Goal: Information Seeking & Learning: Learn about a topic

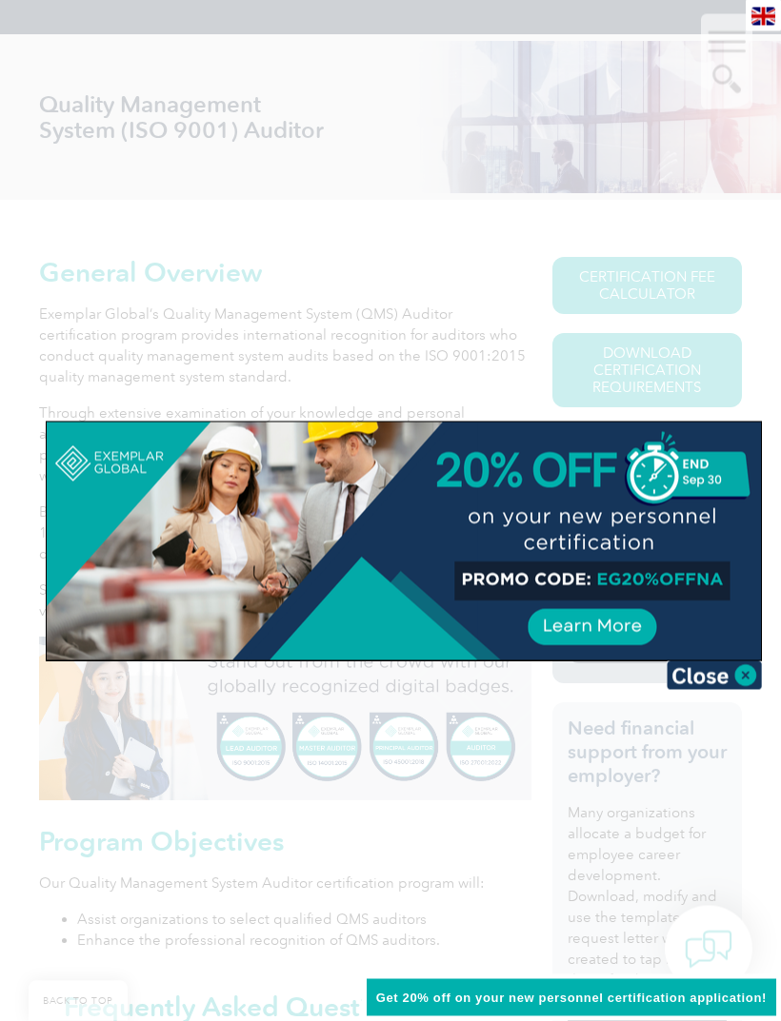
scroll to position [247, 0]
click at [752, 667] on img at bounding box center [713, 676] width 95 height 29
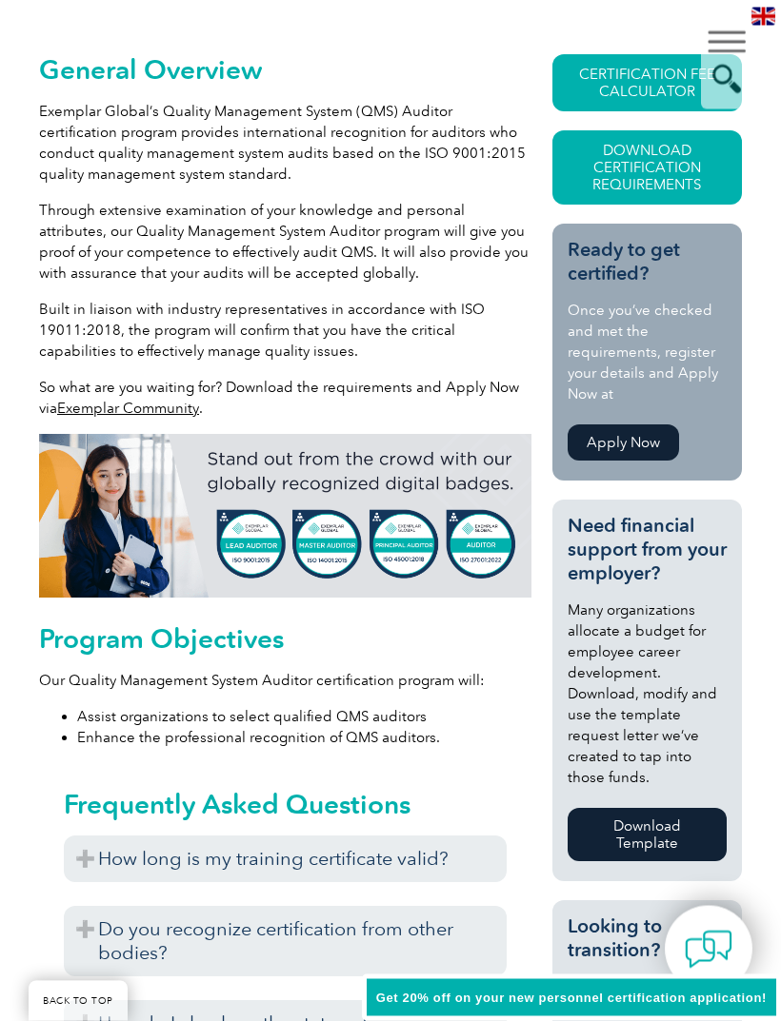
scroll to position [445, 0]
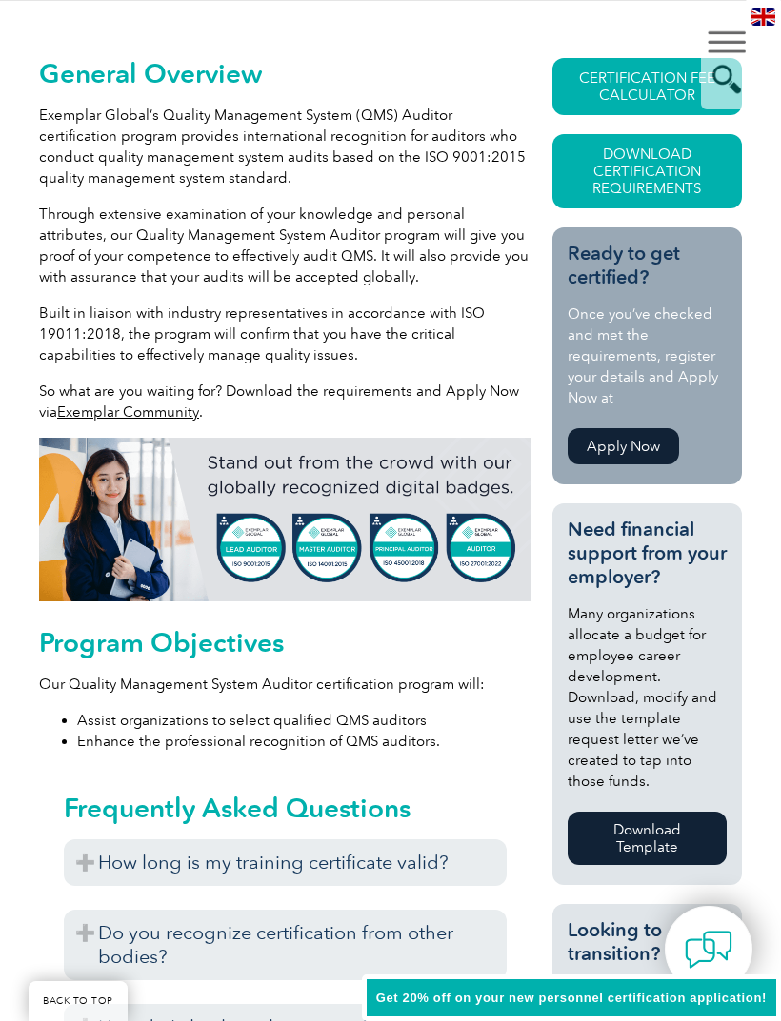
click at [621, 175] on link "Download Certification Requirements" at bounding box center [646, 171] width 189 height 74
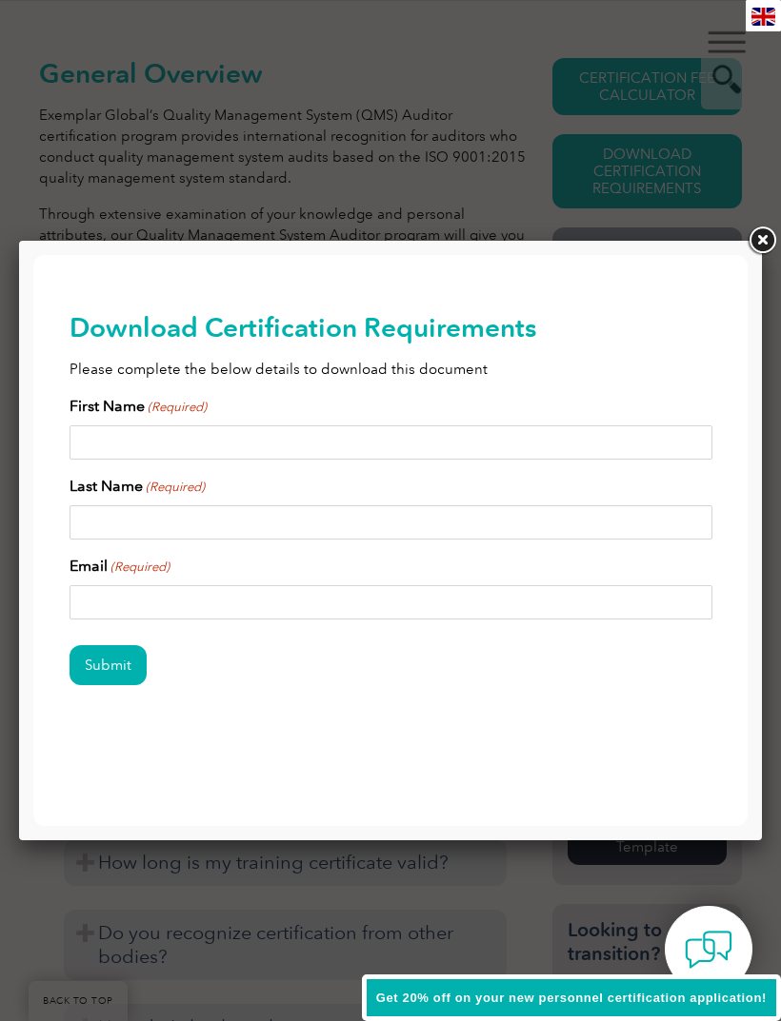
scroll to position [0, 0]
click at [117, 439] on input "First Name (Required)" at bounding box center [390, 442] width 643 height 34
type input "Lee"
type input "Huber"
type input "h"
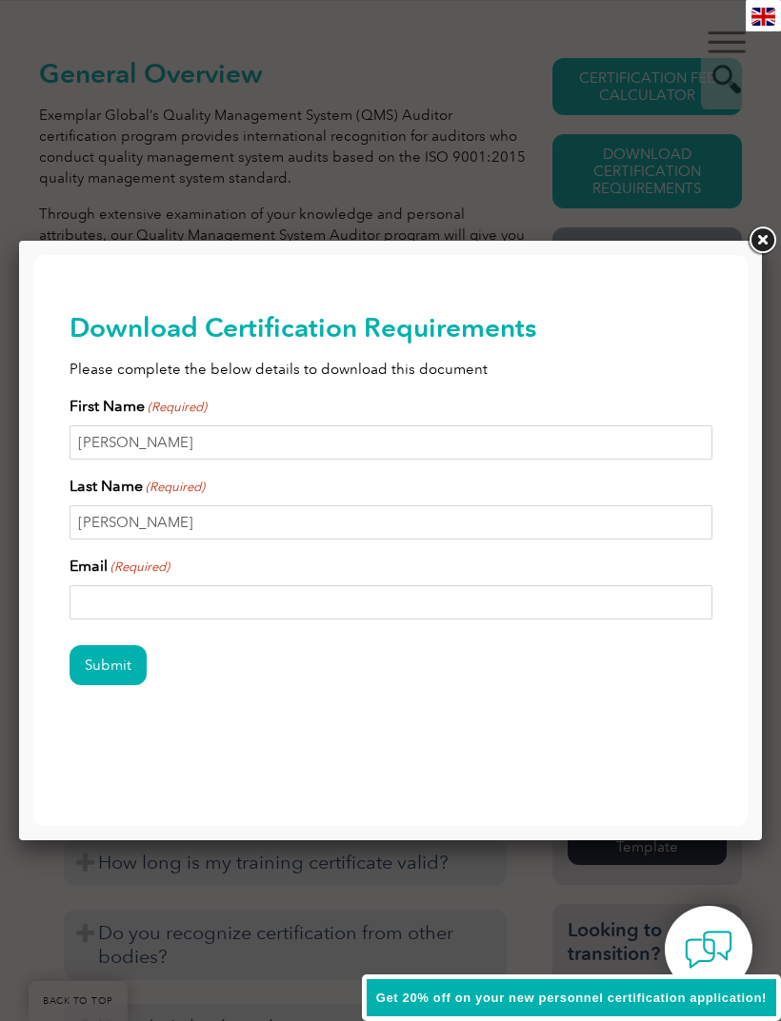
type input "huberlee12@gmail.com"
click at [113, 661] on input "Submit" at bounding box center [107, 665] width 77 height 40
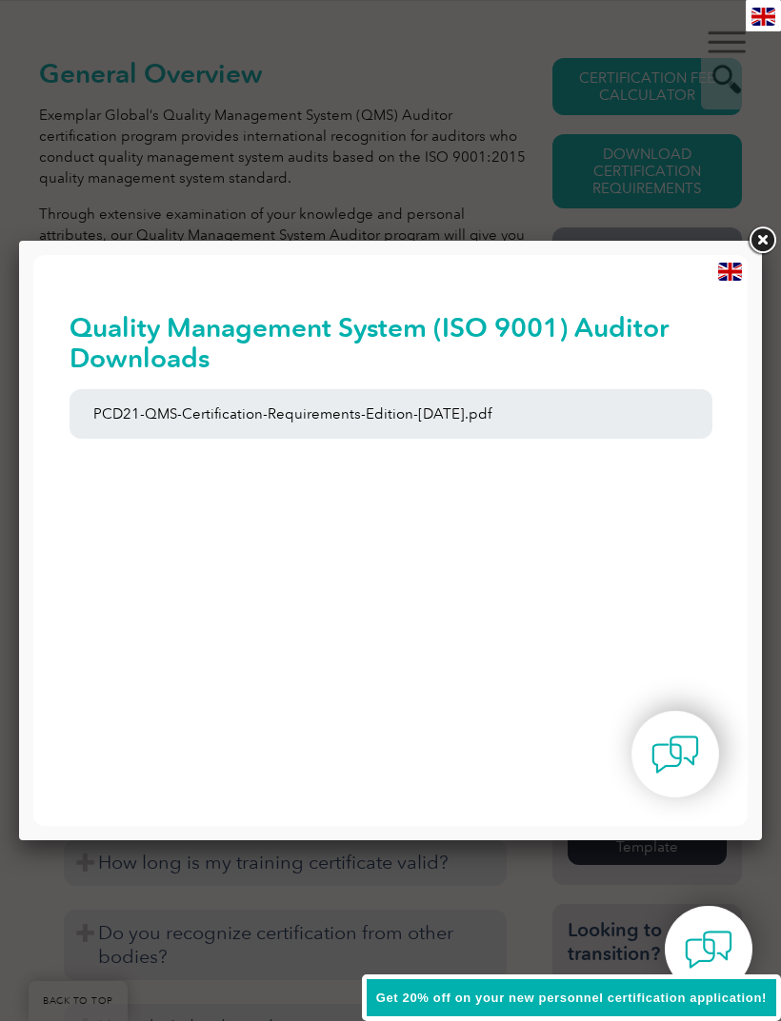
click at [270, 411] on link "PCD21-QMS-Certification-Requirements-Edition-2-April-2022.pdf" at bounding box center [390, 413] width 643 height 49
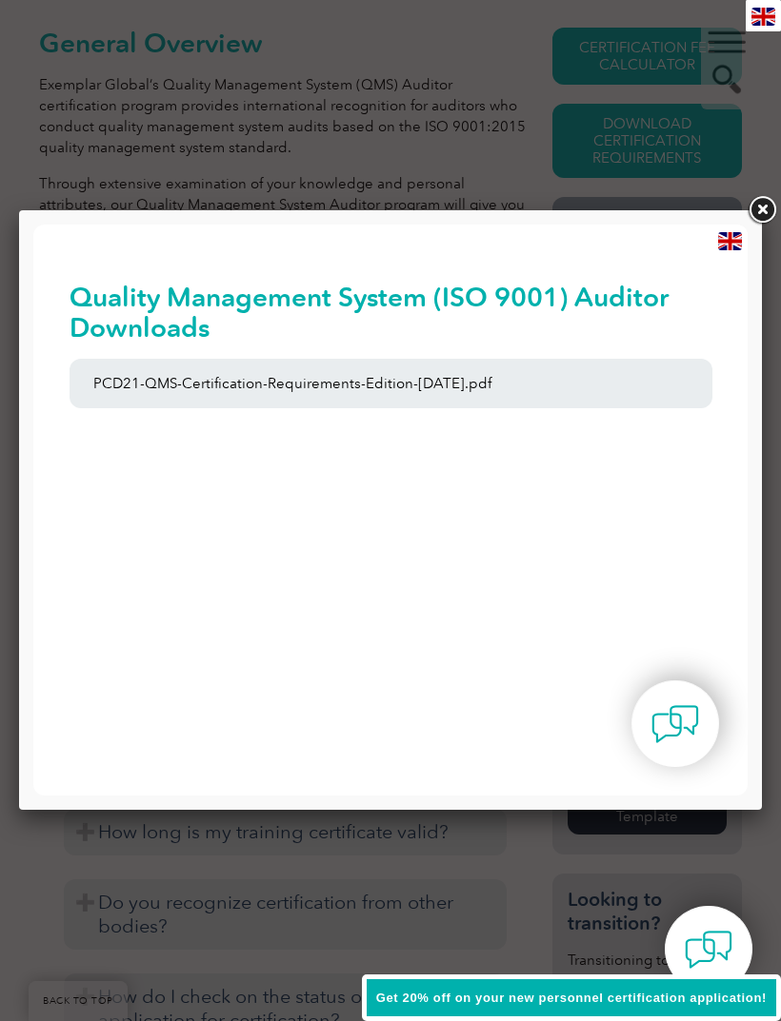
click at [774, 195] on link at bounding box center [761, 210] width 34 height 34
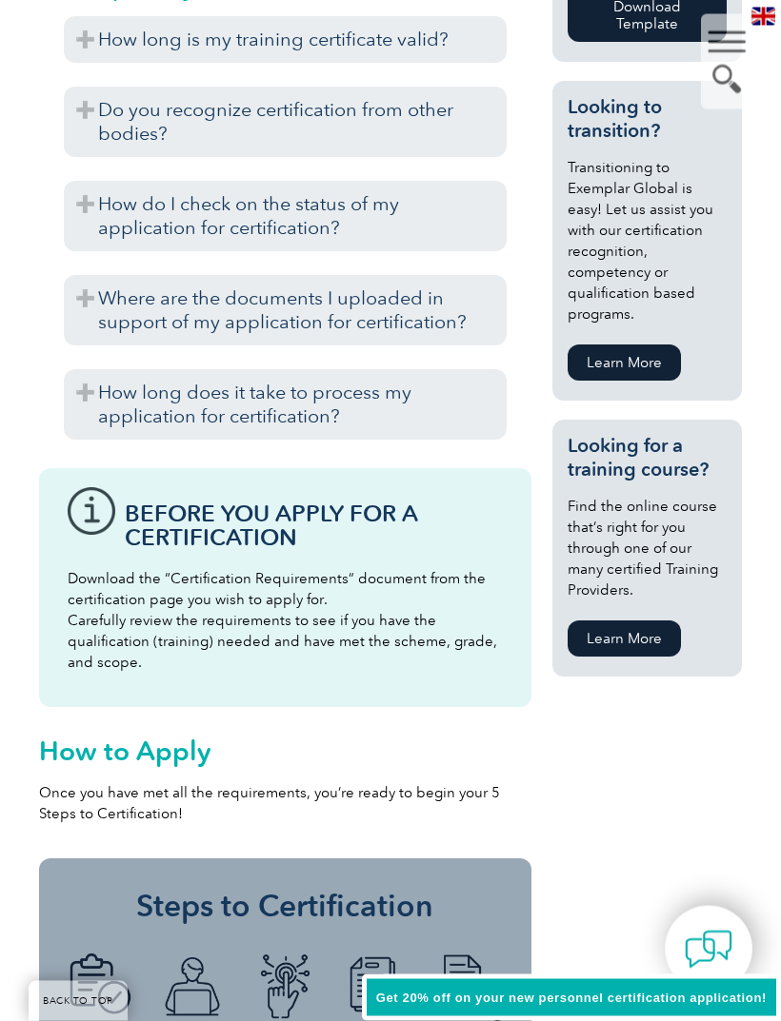
scroll to position [1269, 0]
click at [632, 646] on link "Learn More" at bounding box center [623, 639] width 113 height 36
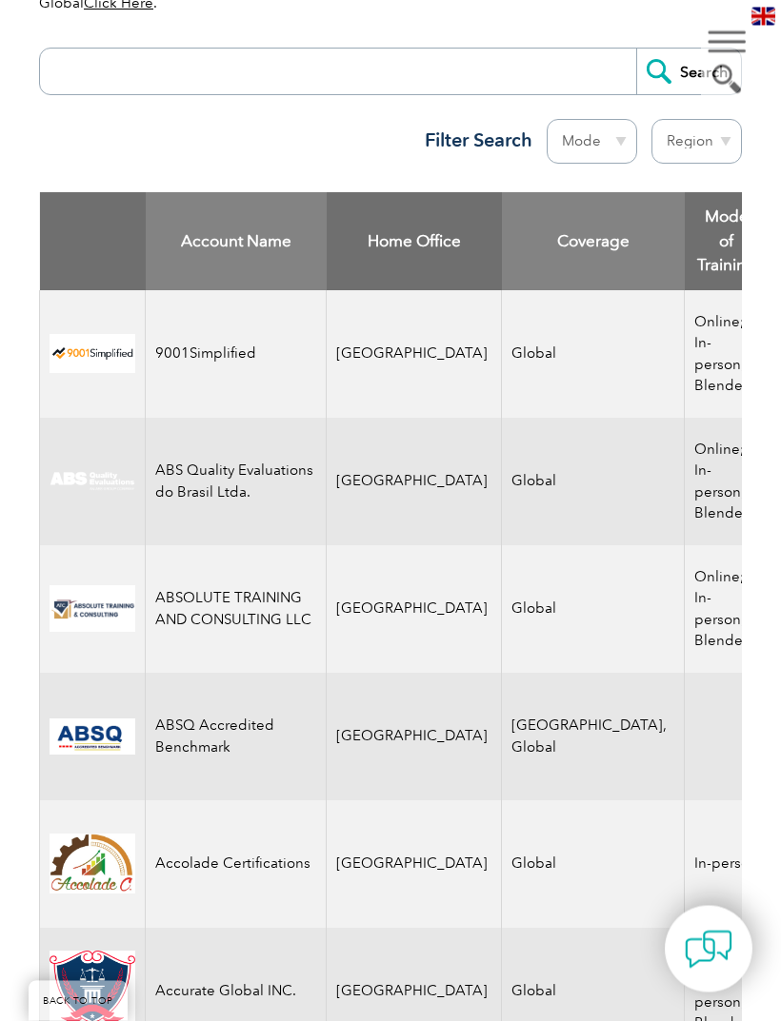
scroll to position [830, 0]
click at [718, 130] on select "Region [GEOGRAPHIC_DATA] [GEOGRAPHIC_DATA] [GEOGRAPHIC_DATA] [GEOGRAPHIC_DATA] …" at bounding box center [696, 141] width 90 height 45
select select "[GEOGRAPHIC_DATA]"
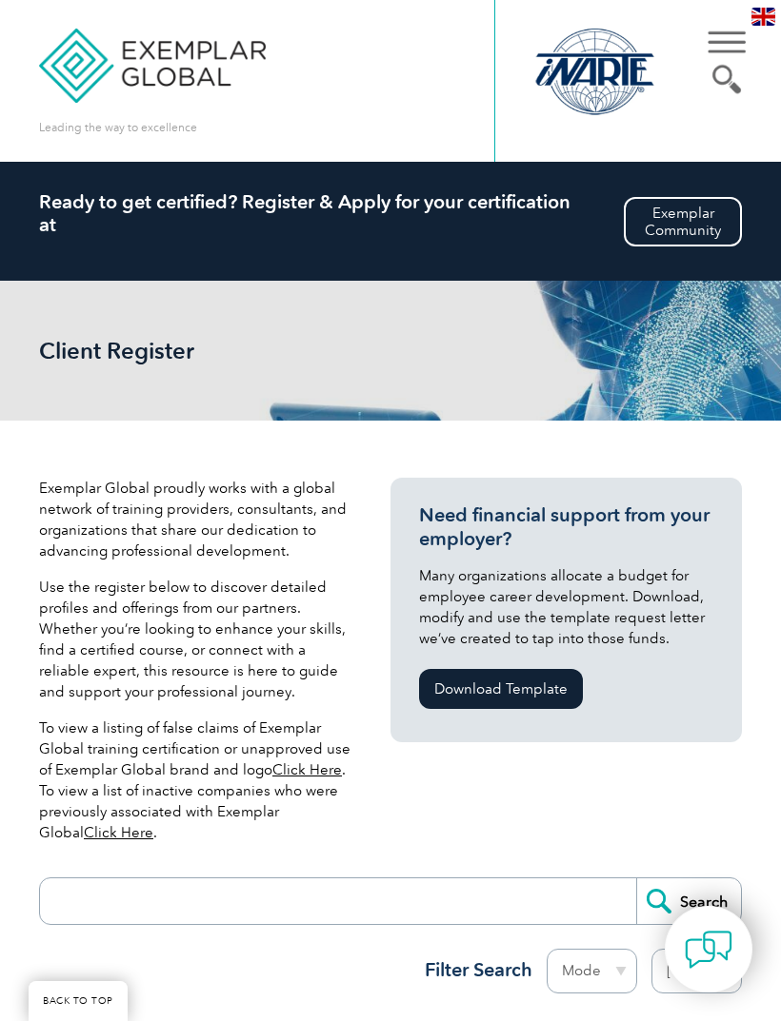
select select "[GEOGRAPHIC_DATA]"
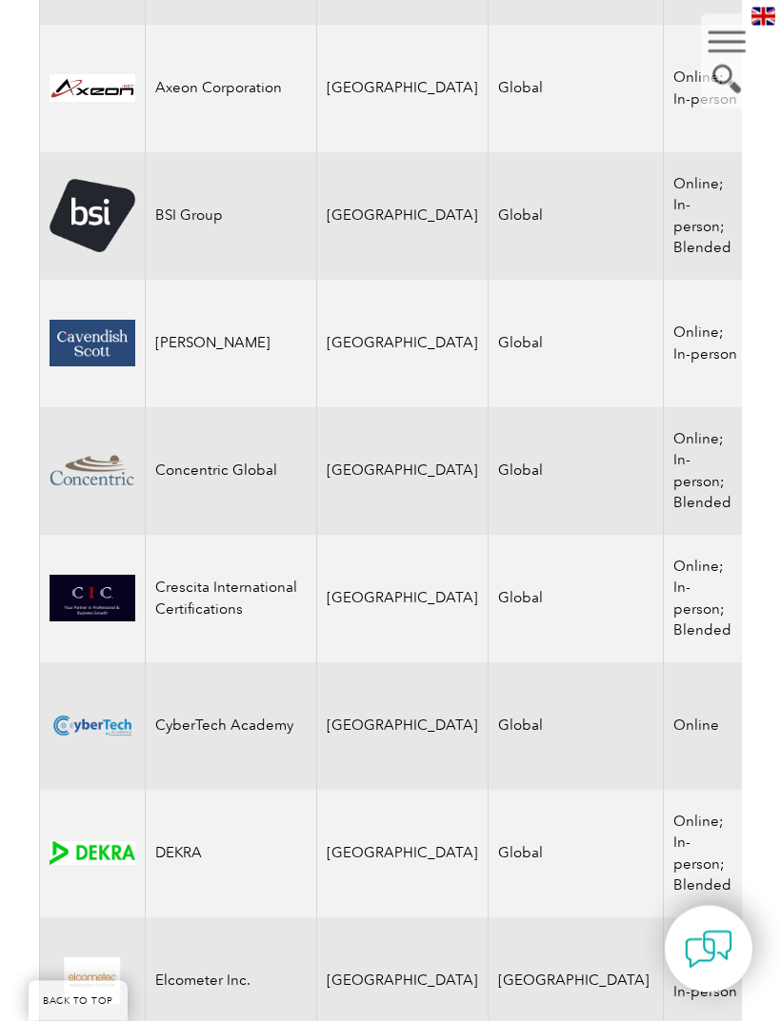
scroll to position [1606, 0]
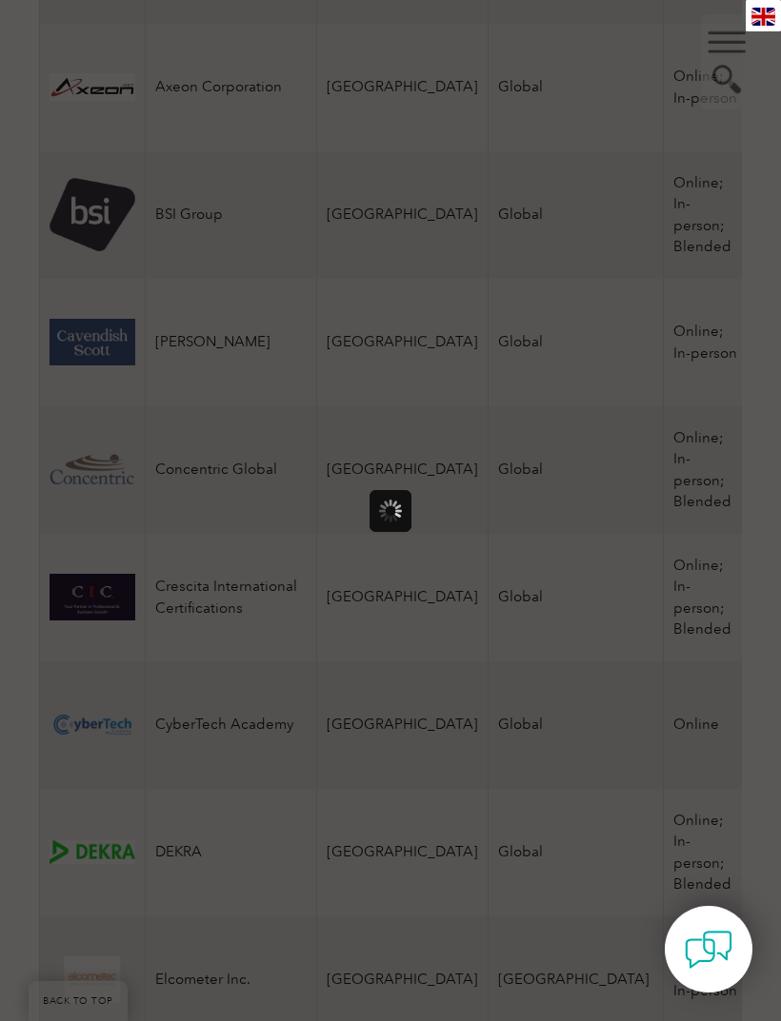
scroll to position [0, 0]
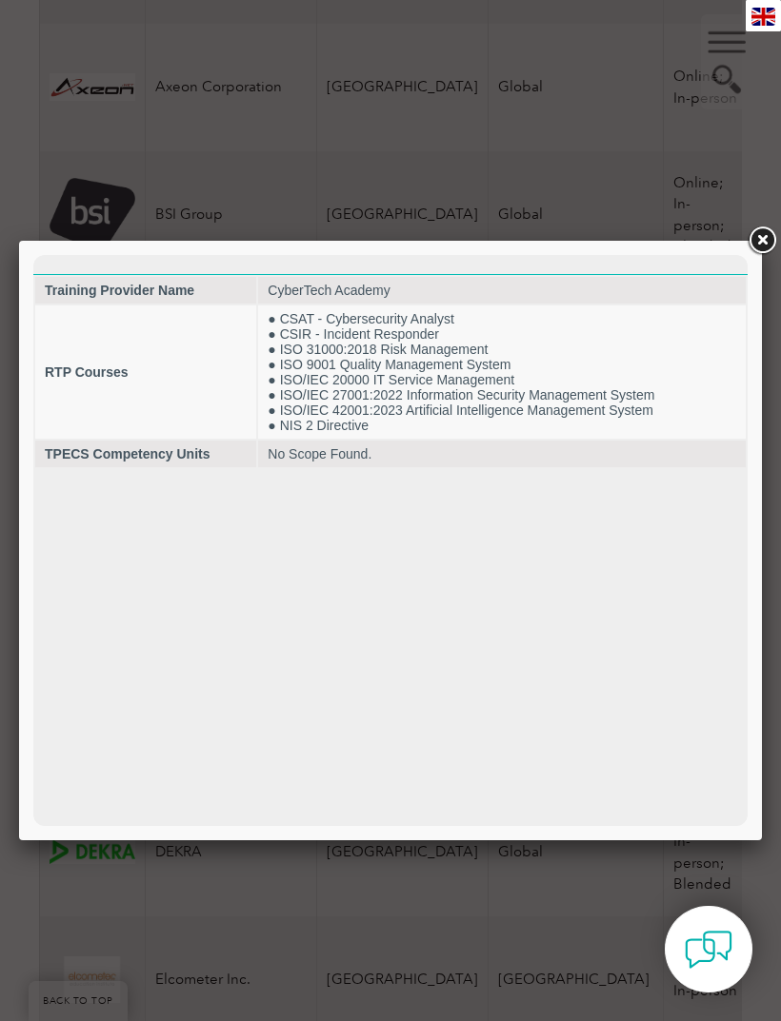
click at [771, 232] on link at bounding box center [761, 241] width 34 height 34
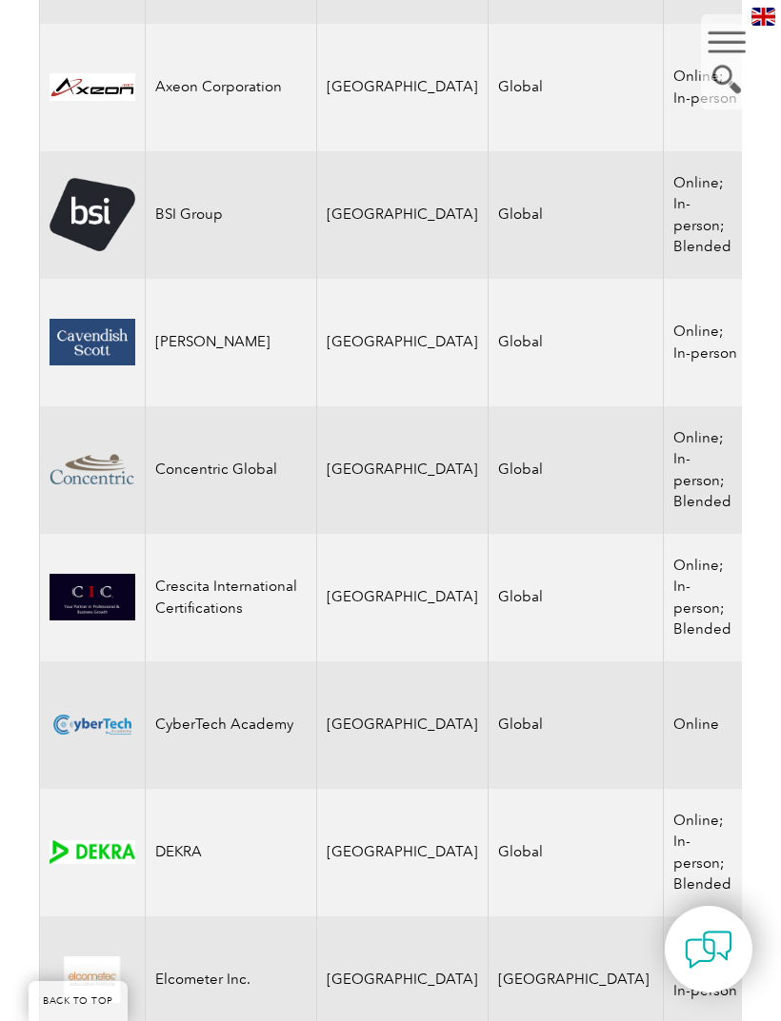
click at [97, 724] on img at bounding box center [92, 725] width 86 height 47
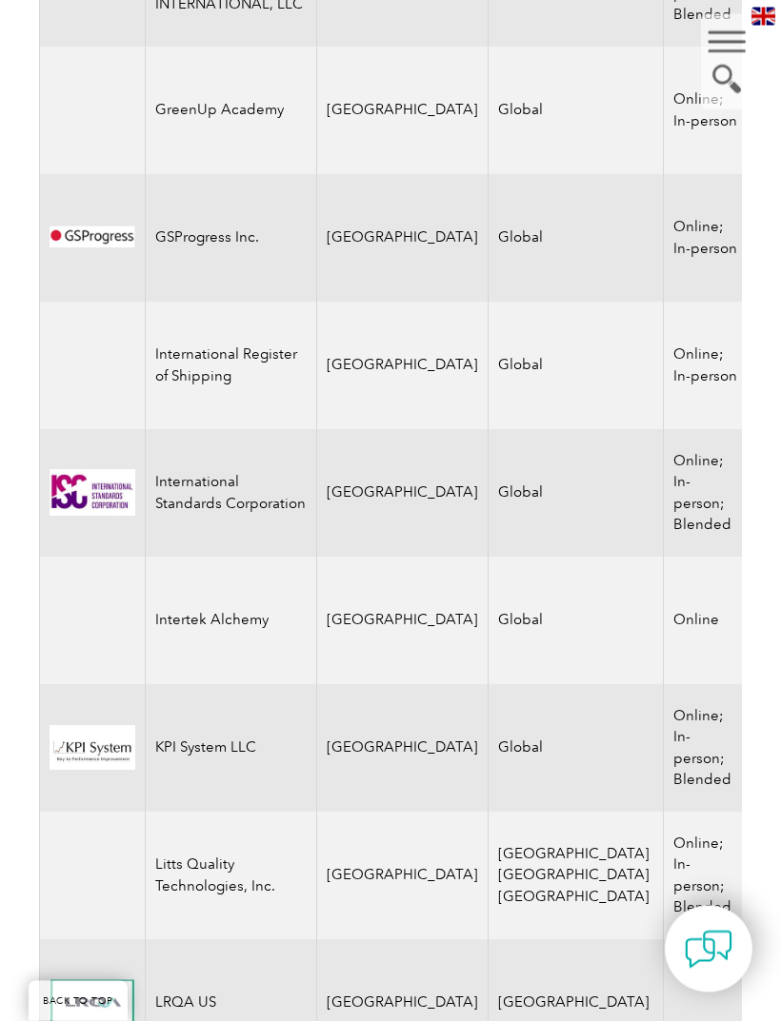
scroll to position [3371, 0]
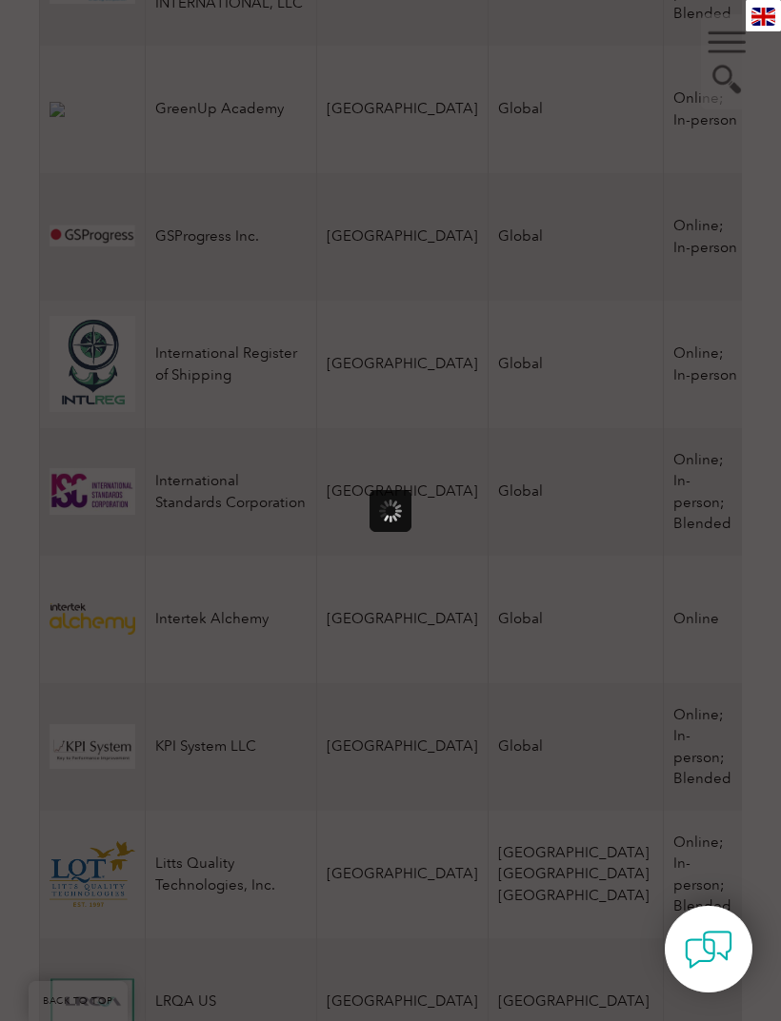
scroll to position [0, 0]
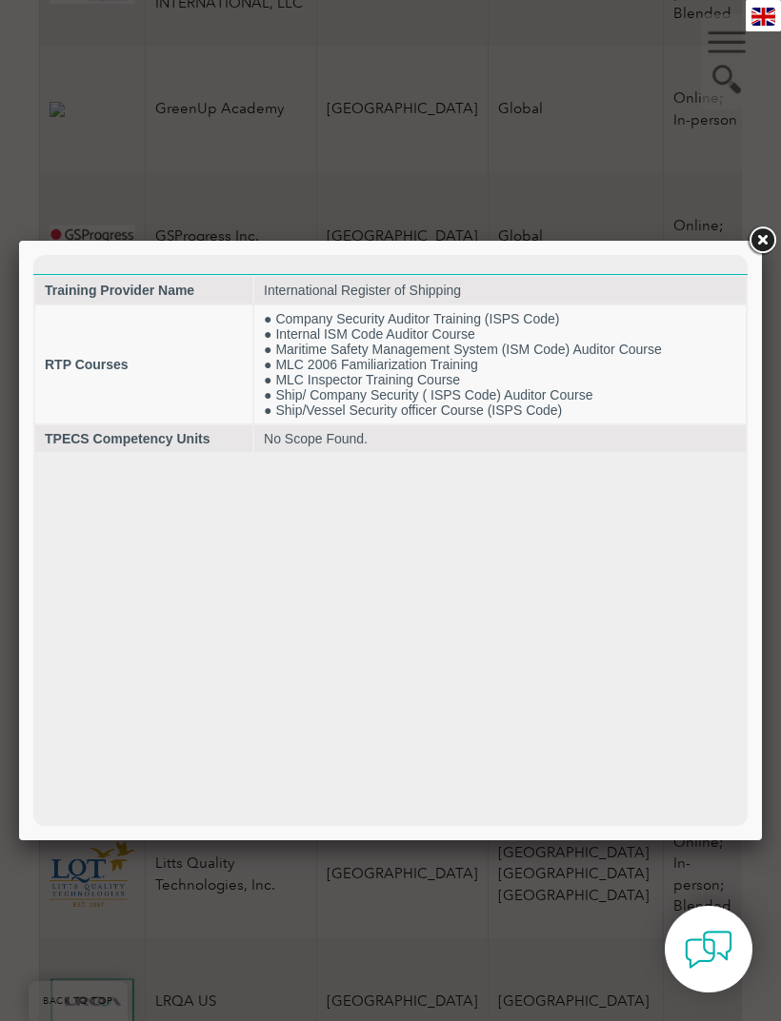
click at [770, 236] on link at bounding box center [761, 241] width 34 height 34
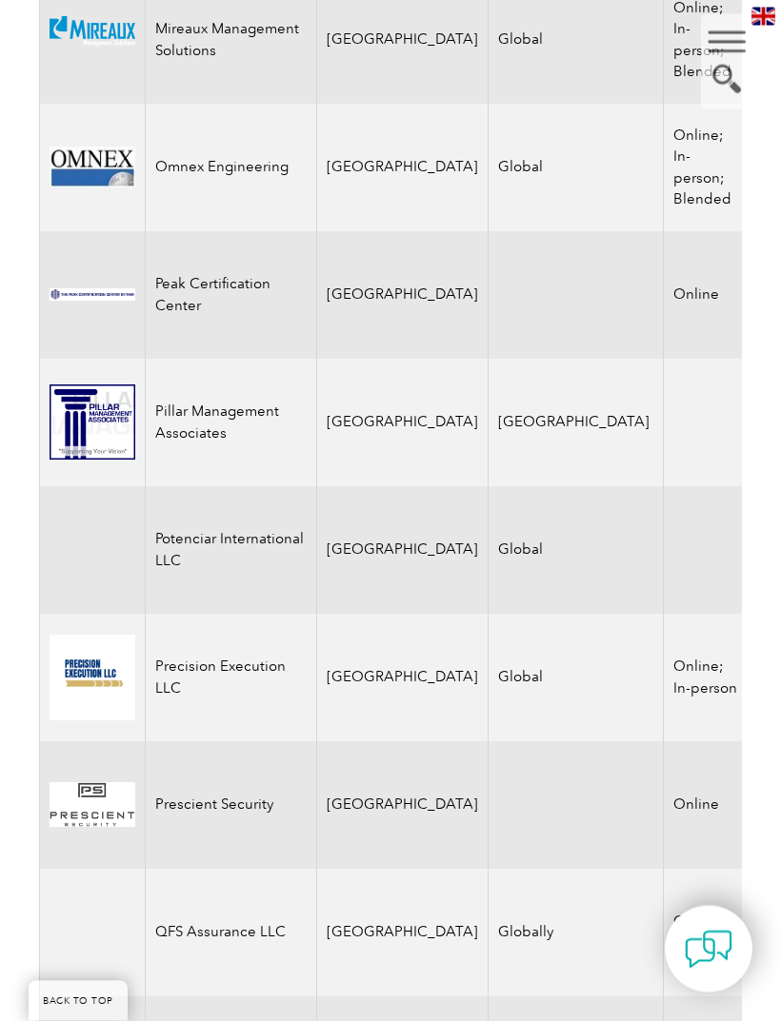
scroll to position [4843, 0]
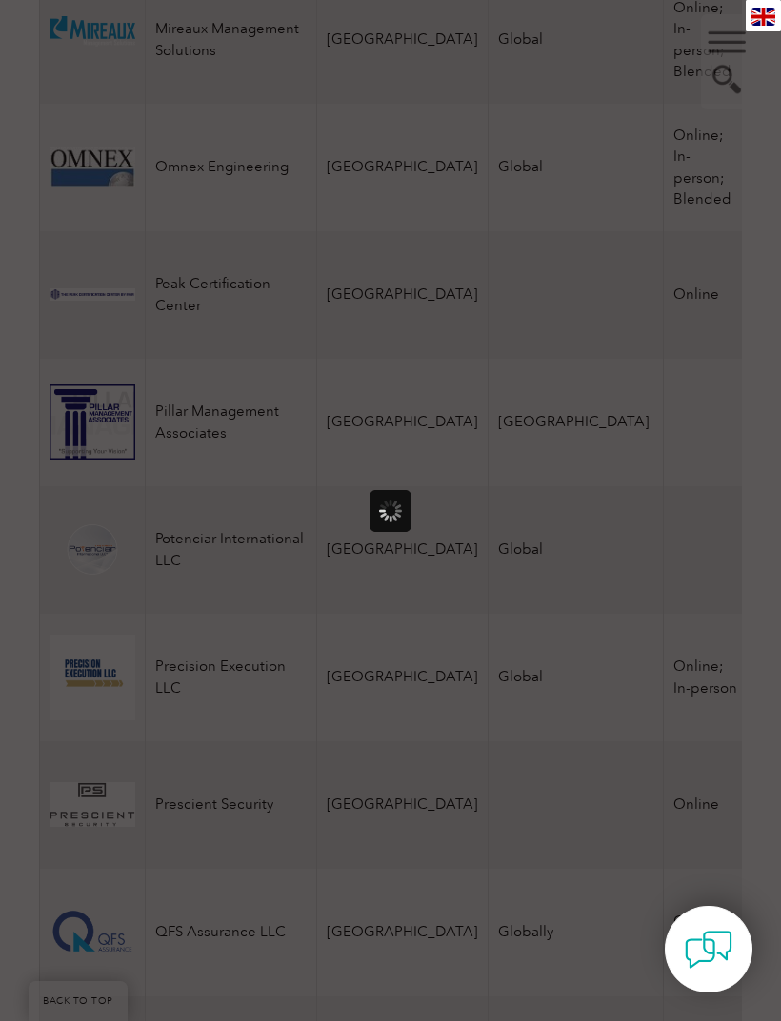
scroll to position [0, 0]
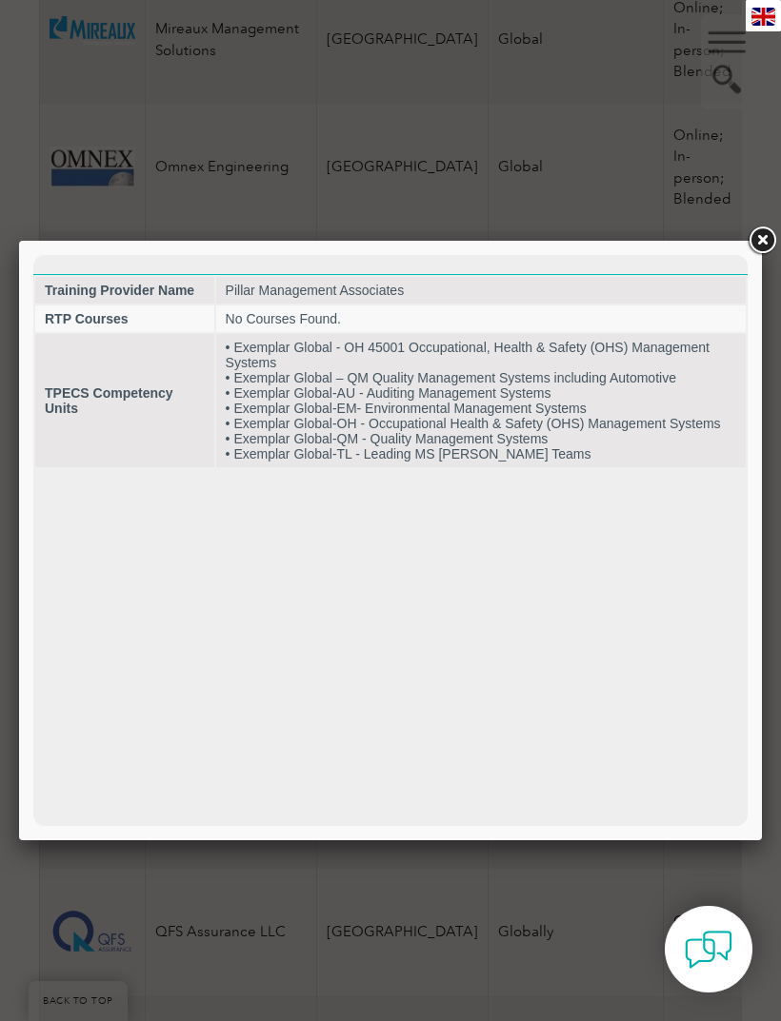
click at [770, 236] on link at bounding box center [761, 241] width 34 height 34
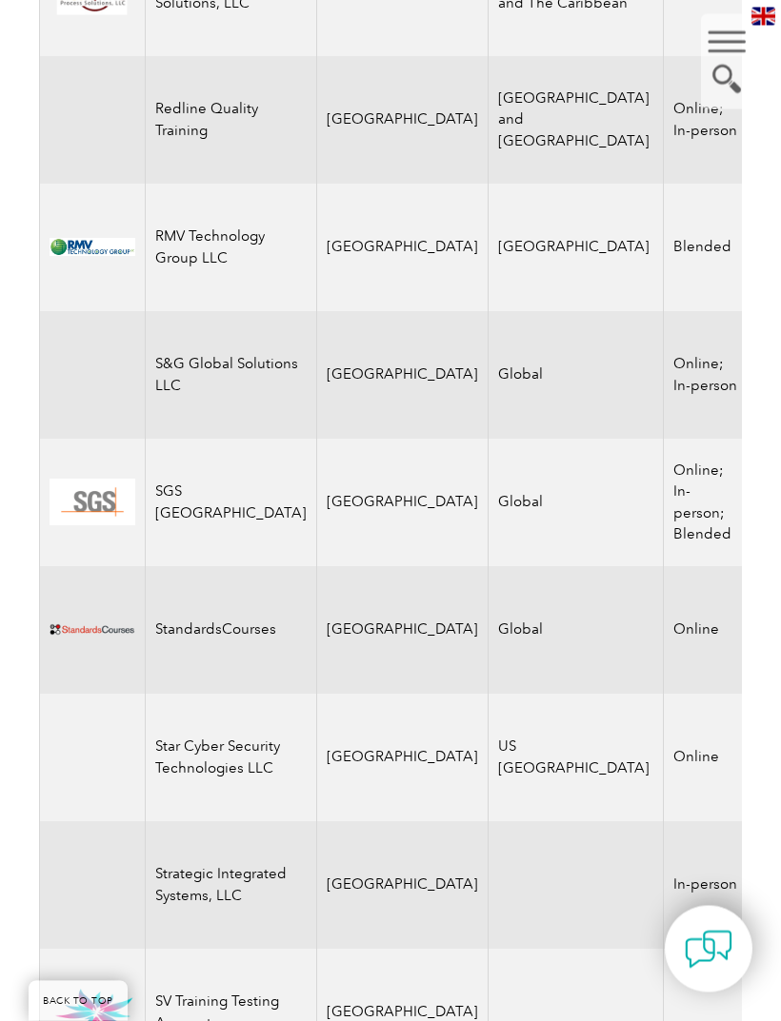
scroll to position [6549, 0]
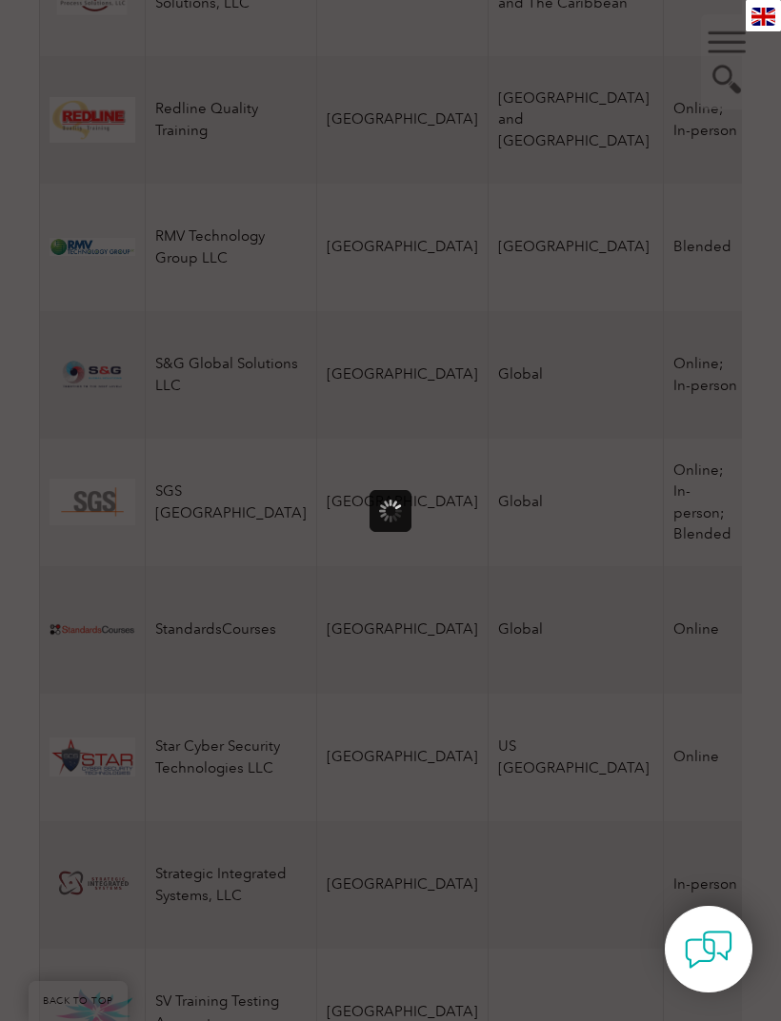
scroll to position [0, 0]
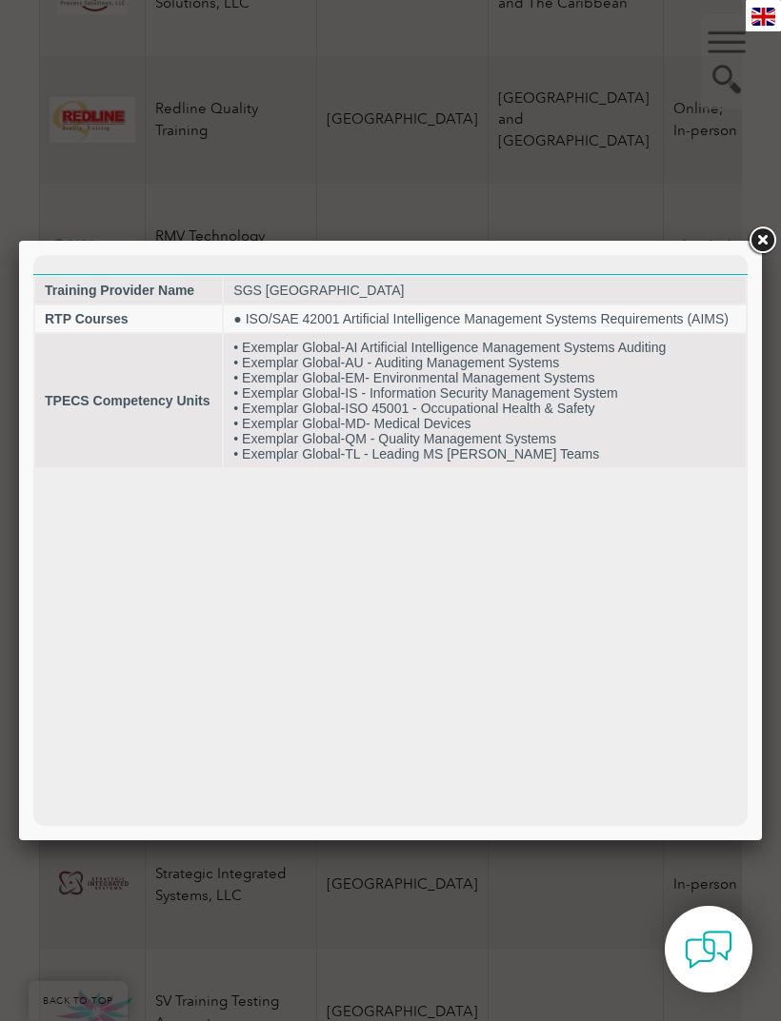
click at [769, 232] on link at bounding box center [761, 241] width 34 height 34
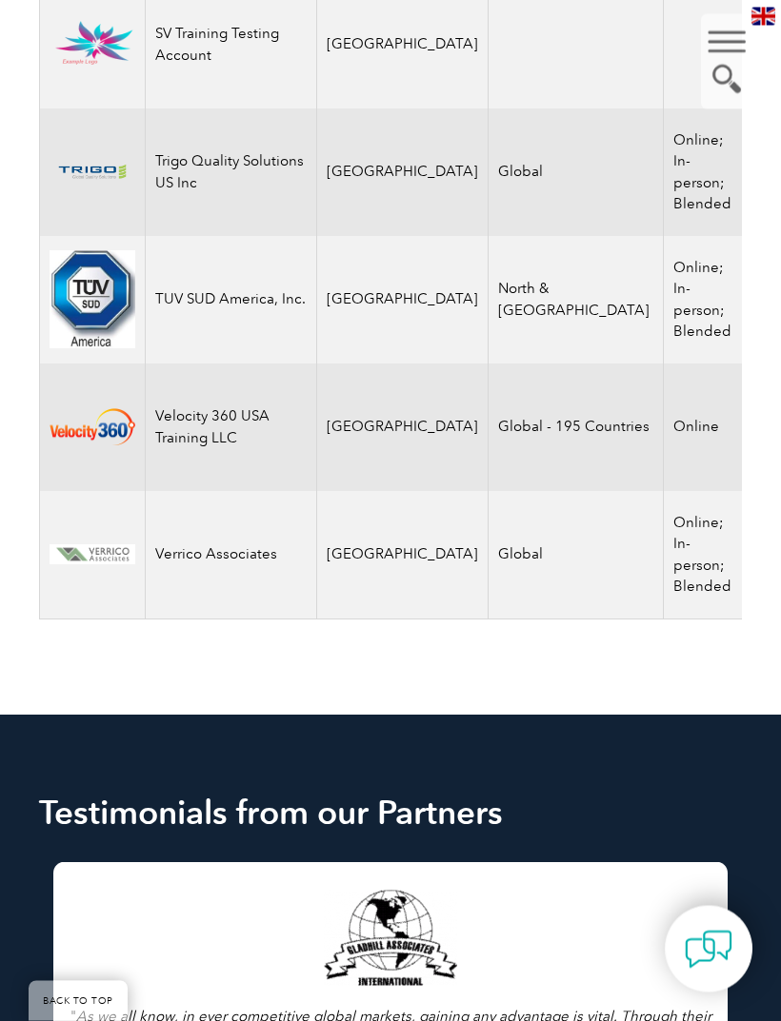
scroll to position [7517, 0]
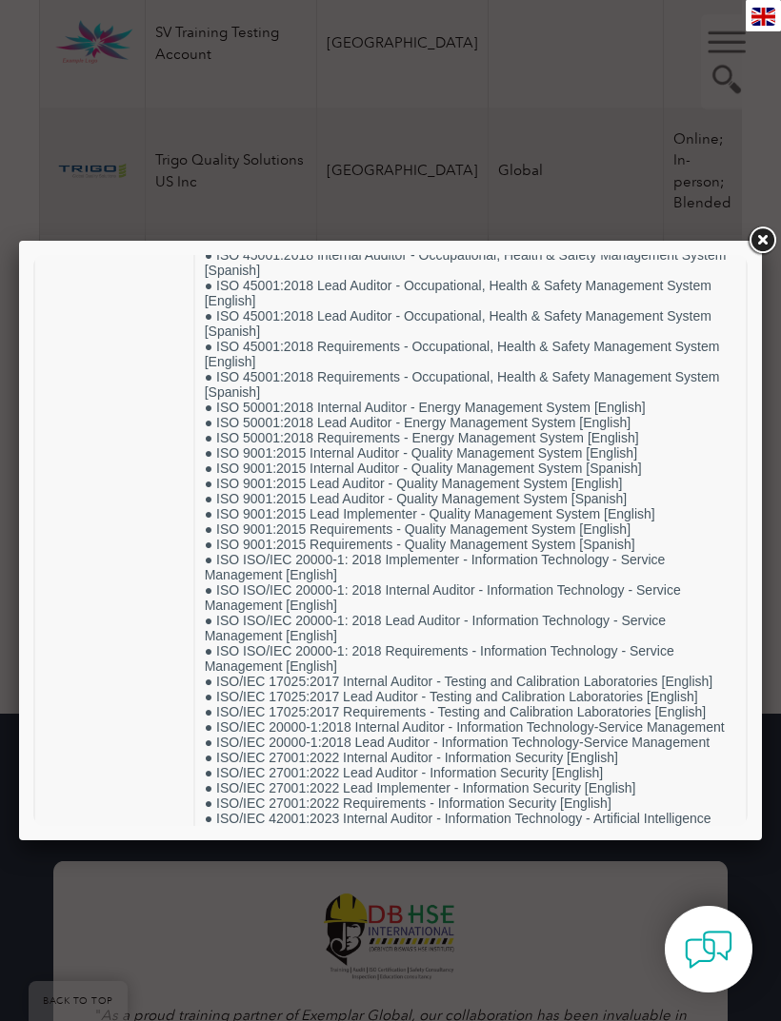
scroll to position [1148, 0]
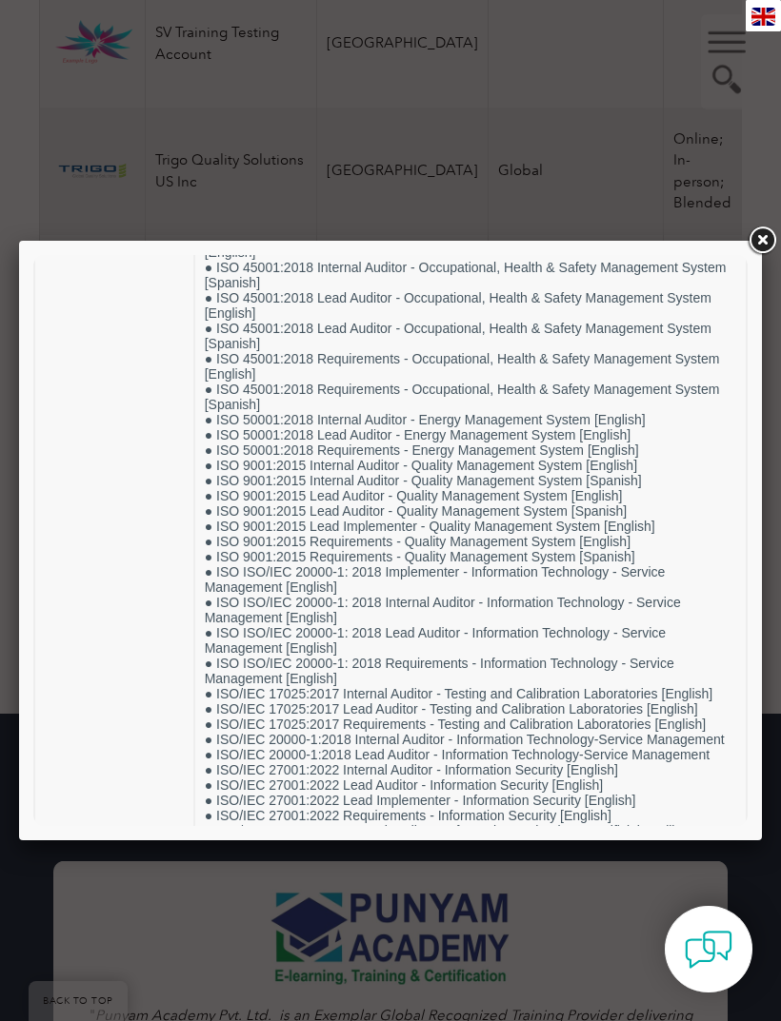
click at [595, 625] on td "● ISO 22716:2007 Internal Auditor - Cosmetics Good Manufacturing Practices [Eng…" at bounding box center [470, 115] width 550 height 1885
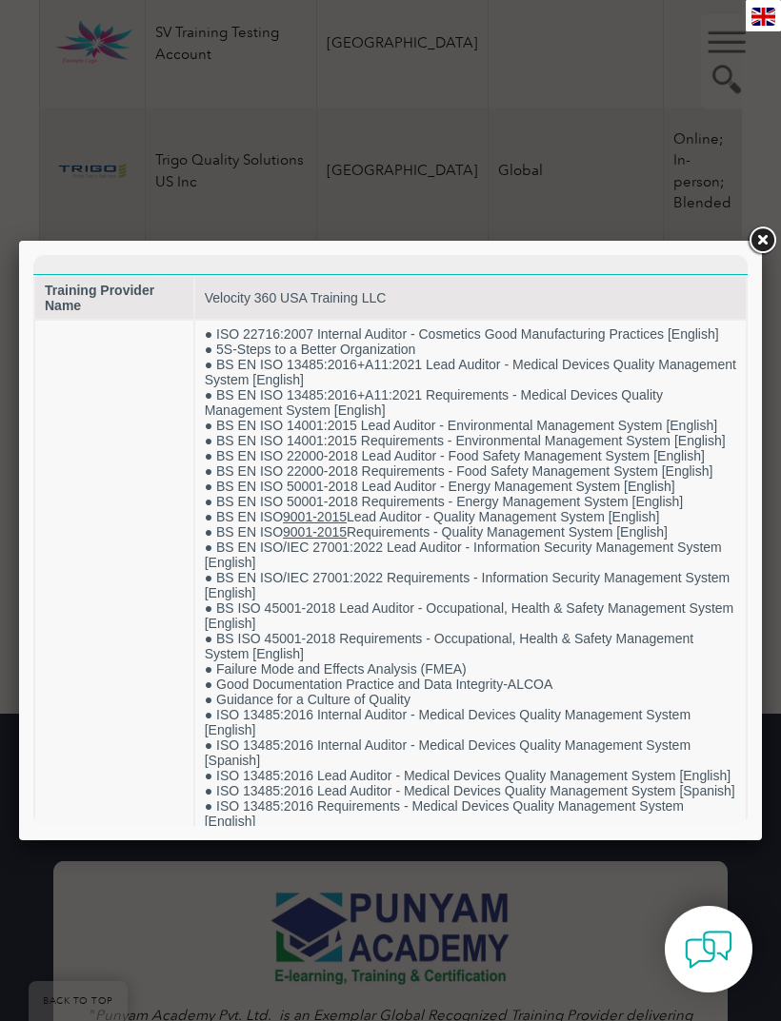
scroll to position [0, 0]
click at [770, 236] on link at bounding box center [761, 241] width 34 height 34
